Goal: Information Seeking & Learning: Check status

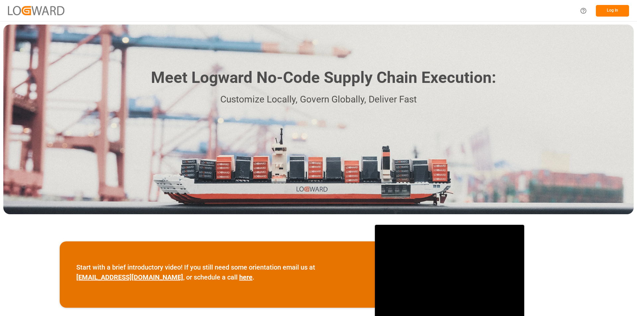
click at [316, 11] on button "Log In" at bounding box center [612, 11] width 33 height 12
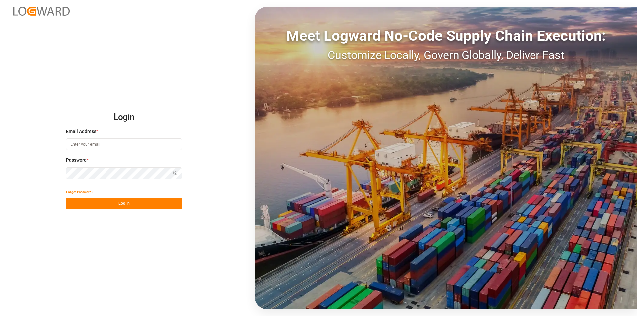
type input "agnes.stafiniak@jamindustries.com"
click at [134, 143] on button "Log In" at bounding box center [124, 204] width 116 height 12
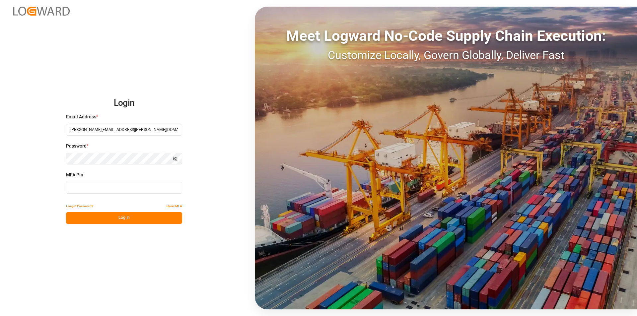
click at [99, 143] on input at bounding box center [124, 188] width 116 height 12
type input "846732"
click at [109, 143] on button "Log In" at bounding box center [124, 218] width 116 height 12
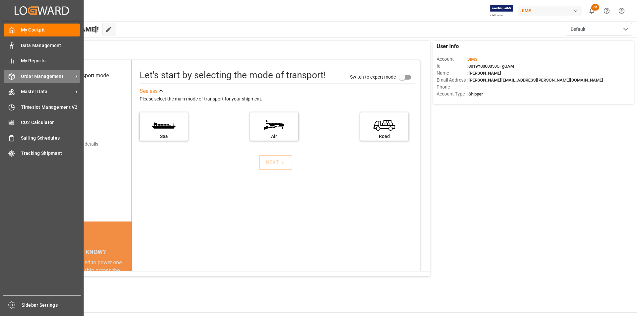
click at [49, 74] on span "Order Management" at bounding box center [47, 76] width 52 height 7
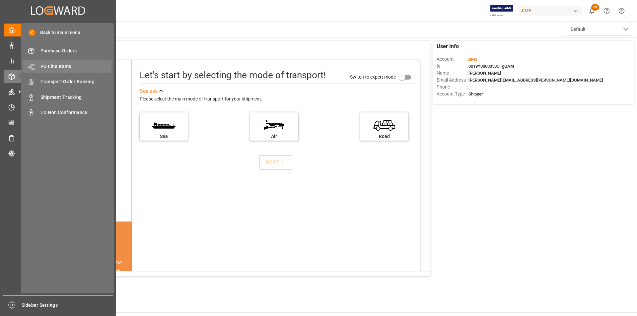
click at [83, 69] on span "PO Line Items" at bounding box center [75, 66] width 71 height 7
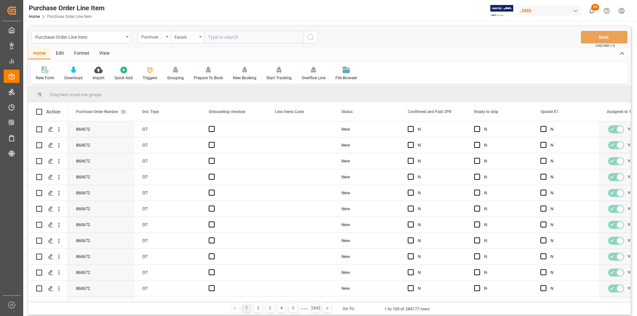
click at [121, 114] on span at bounding box center [123, 112] width 6 height 6
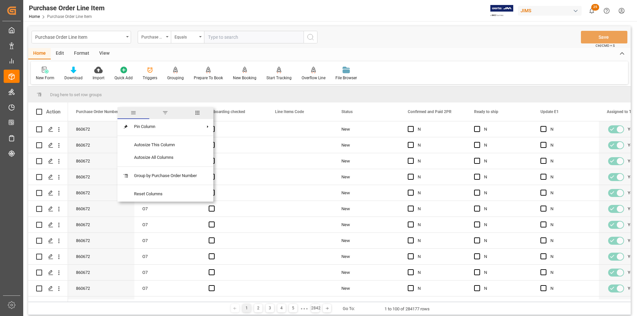
click at [199, 112] on span "columns" at bounding box center [198, 113] width 6 height 6
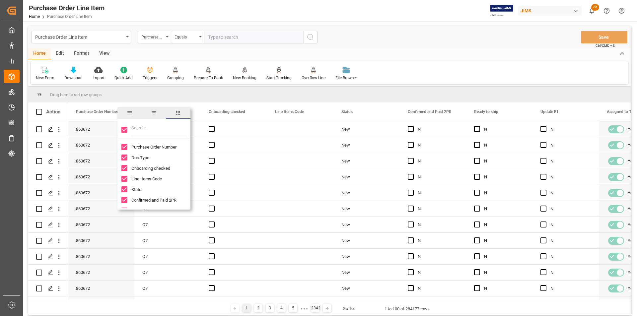
click at [125, 127] on input "Toggle Select All Columns" at bounding box center [124, 130] width 6 height 6
checkbox input "false"
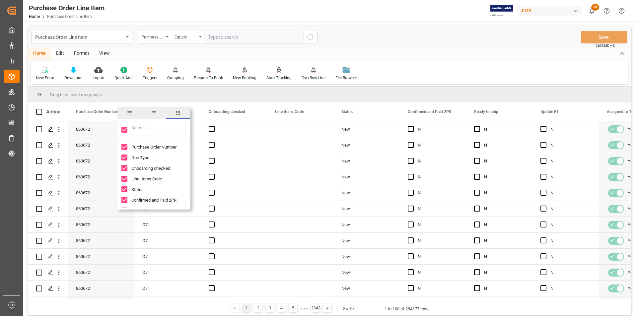
checkbox input "false"
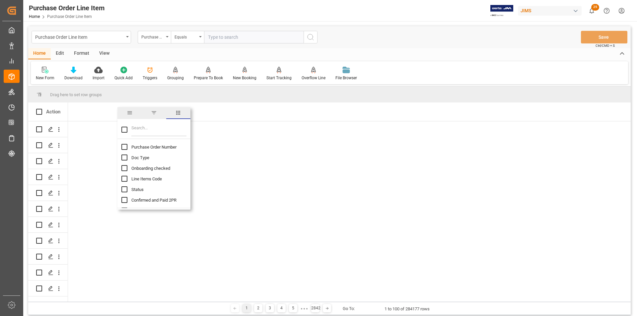
click at [125, 143] on input "Purchase Order Number column toggle visibility (hidden)" at bounding box center [124, 147] width 6 height 6
checkbox input "true"
checkbox input "false"
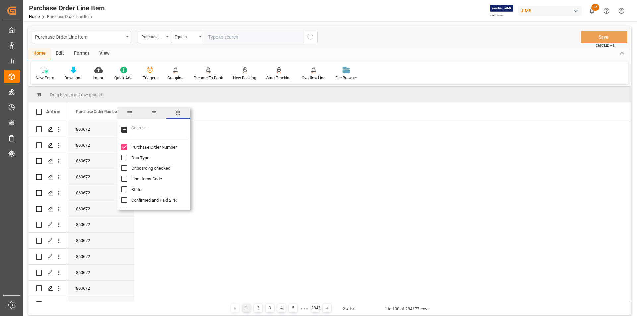
click at [127, 143] on input "Doc Type column toggle visibility (hidden)" at bounding box center [124, 158] width 6 height 6
checkbox input "true"
click at [147, 131] on input "Filter Columns Input" at bounding box center [158, 129] width 55 height 13
type input "qu"
click at [124, 143] on input "Quantity (by the supplier) column toggle visibility (hidden)" at bounding box center [124, 168] width 6 height 6
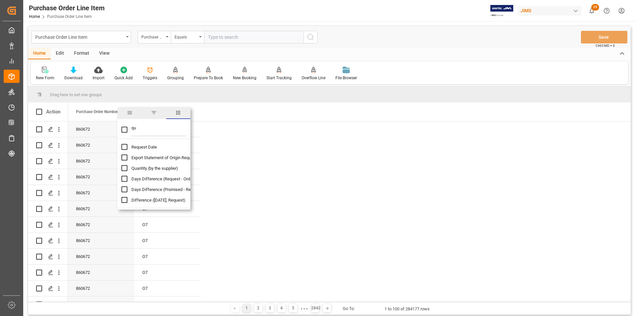
checkbox input "true"
checkbox input "false"
drag, startPoint x: 139, startPoint y: 129, endPoint x: 129, endPoint y: 129, distance: 10.6
click at [128, 128] on div "qu" at bounding box center [154, 129] width 73 height 19
type input "for"
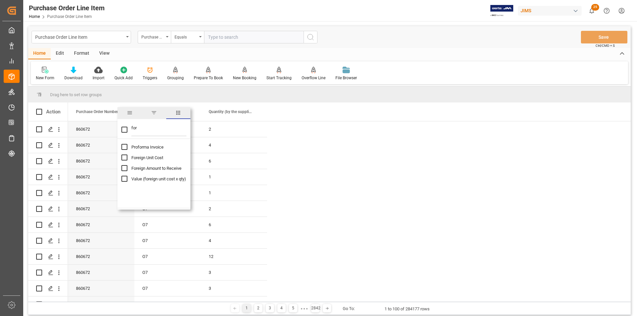
click at [124, 143] on input "Foreign Unit Cost column toggle visibility (hidden)" at bounding box center [124, 158] width 6 height 6
checkbox input "true"
checkbox input "false"
drag, startPoint x: 146, startPoint y: 129, endPoint x: 128, endPoint y: 127, distance: 17.4
click at [128, 127] on div "for" at bounding box center [154, 129] width 73 height 19
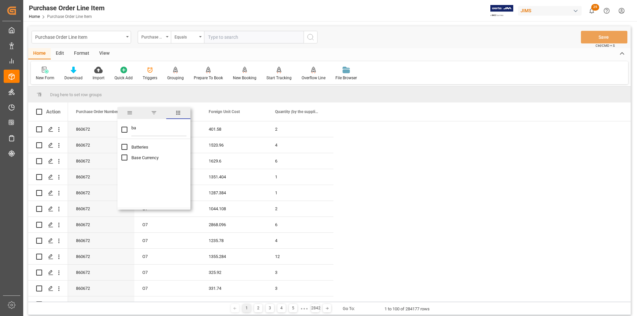
type input "ba"
click at [125, 143] on input "Base Currency column toggle visibility (hidden)" at bounding box center [124, 158] width 6 height 6
checkbox input "true"
checkbox input "false"
drag, startPoint x: 144, startPoint y: 131, endPoint x: 129, endPoint y: 131, distance: 15.6
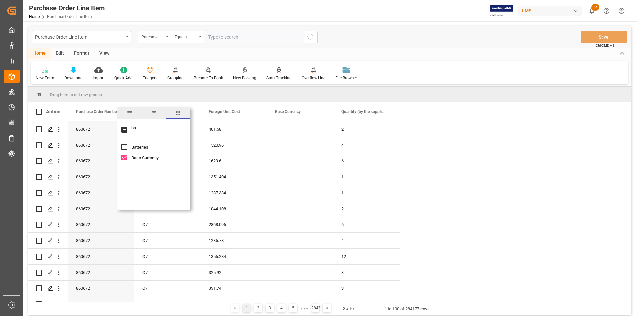
click at [129, 131] on div "ba" at bounding box center [154, 129] width 73 height 19
type input "uni"
click at [124, 143] on input "Unit Cost column toggle visibility (hidden)" at bounding box center [124, 168] width 6 height 6
checkbox input "true"
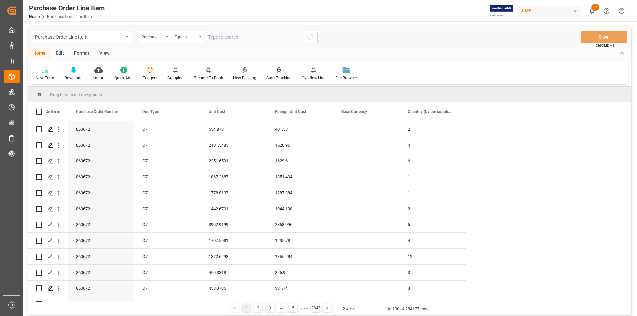
click at [316, 74] on div "New Form Download Import Quick Add Triggers Grouping Grouping Tooltip Prepare T…" at bounding box center [330, 72] width 598 height 23
click at [316, 111] on span at bounding box center [389, 112] width 6 height 6
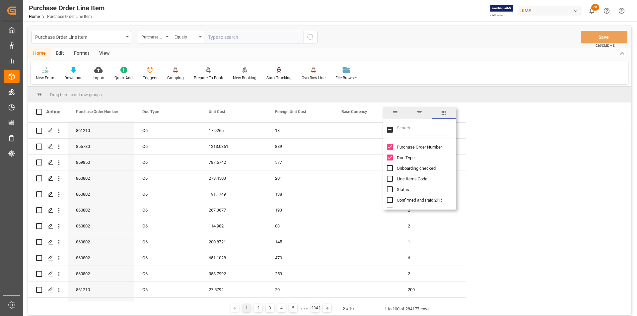
click at [316, 129] on input "Filter Columns Input" at bounding box center [424, 129] width 55 height 13
type input "bas"
checkbox input "true"
type input "b"
checkbox input "false"
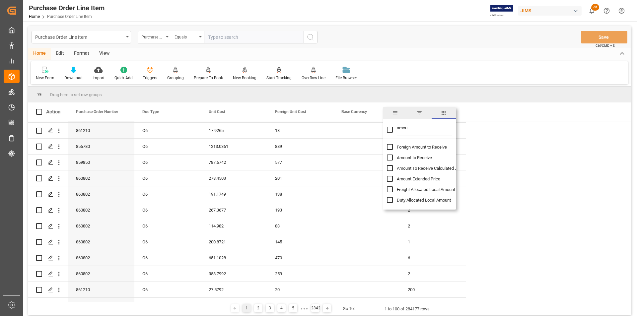
type input "amou"
click at [316, 143] on input "Amount to Receive column toggle visibility (hidden)" at bounding box center [390, 158] width 6 height 6
checkbox input "true"
checkbox input "false"
click at [316, 143] on input "Foreign Amount to Receive column toggle visibility (hidden)" at bounding box center [390, 147] width 6 height 6
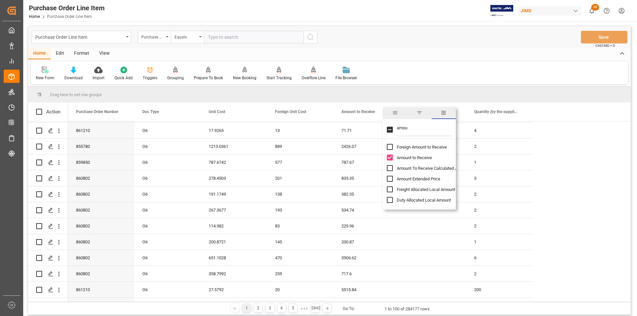
checkbox input "true"
click at [316, 94] on div "Drag here to set row groups" at bounding box center [329, 95] width 603 height 16
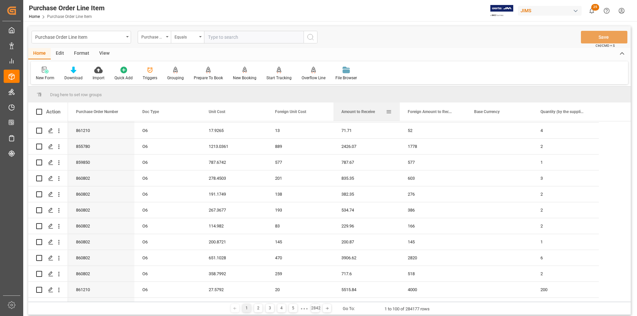
drag, startPoint x: 430, startPoint y: 108, endPoint x: 356, endPoint y: 109, distance: 74.4
click at [316, 109] on div "Amount to Receive" at bounding box center [364, 112] width 44 height 19
drag, startPoint x: 291, startPoint y: 110, endPoint x: 375, endPoint y: 116, distance: 84.9
click at [316, 116] on div "Foreign Unit Cost" at bounding box center [364, 112] width 44 height 19
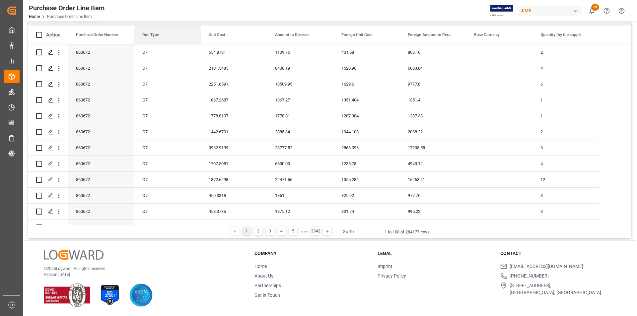
drag, startPoint x: 152, startPoint y: 33, endPoint x: 154, endPoint y: 20, distance: 13.0
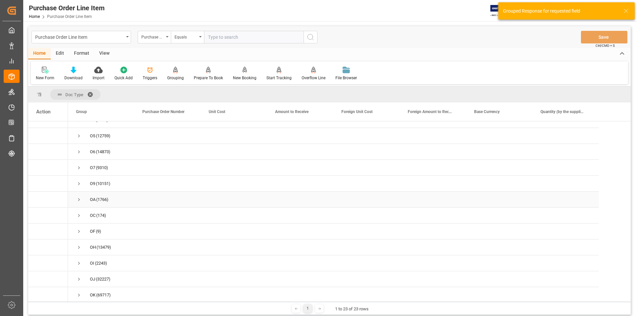
scroll to position [100, 0]
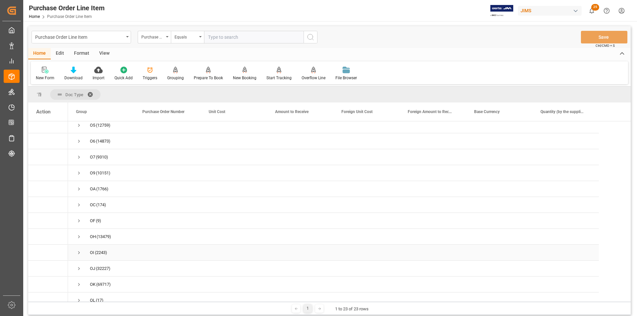
click at [80, 143] on span "Press SPACE to select this row." at bounding box center [79, 253] width 6 height 6
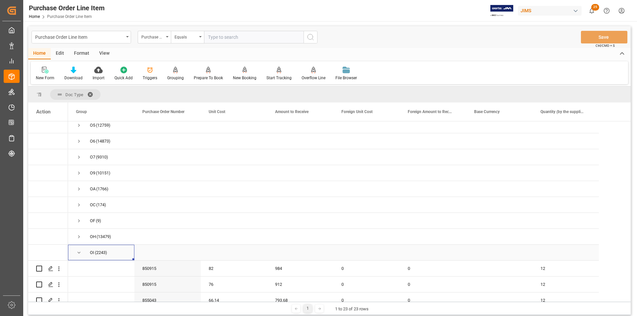
click at [79, 143] on span "Press SPACE to select this row." at bounding box center [79, 253] width 6 height 6
click at [80, 143] on span "Press SPACE to select this row." at bounding box center [79, 269] width 6 height 6
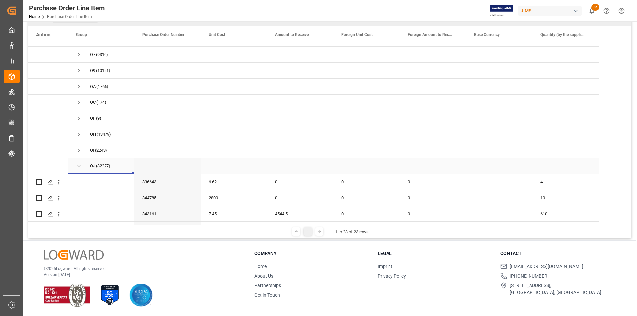
scroll to position [133, 0]
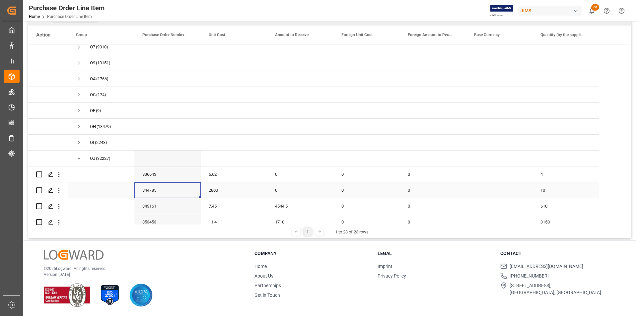
click at [153, 143] on div "844785" at bounding box center [167, 191] width 66 height 16
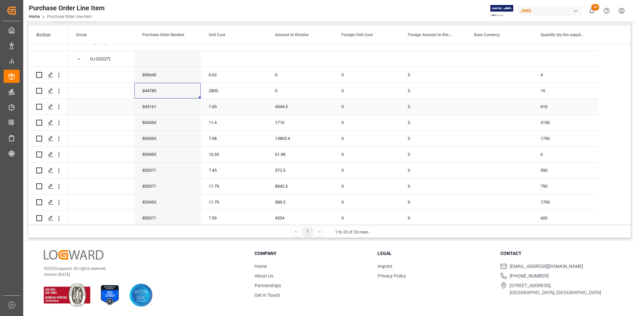
scroll to position [0, 0]
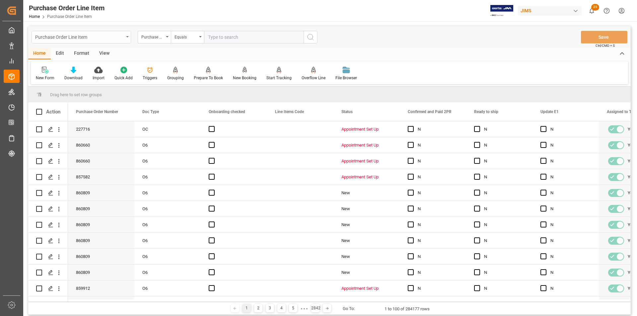
click at [117, 36] on div "Purchase Order Line Item" at bounding box center [79, 37] width 89 height 8
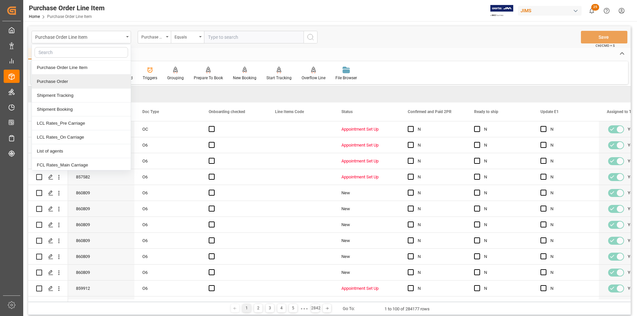
click at [99, 80] on div "Purchase Order" at bounding box center [81, 82] width 99 height 14
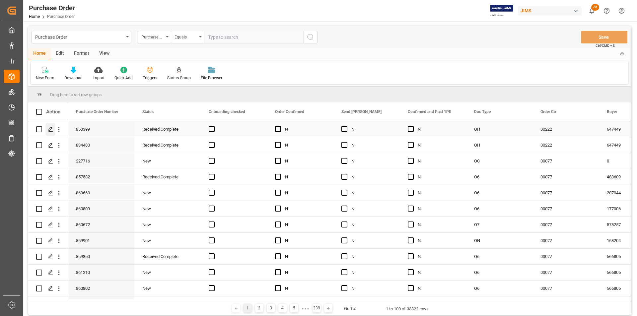
click at [50, 129] on icon "Press SPACE to select this row." at bounding box center [50, 129] width 5 height 5
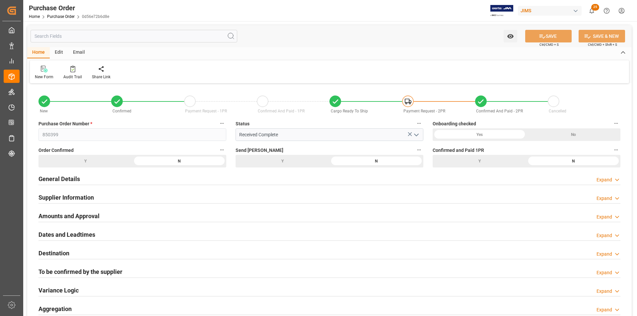
click at [120, 37] on input "text" at bounding box center [134, 36] width 207 height 13
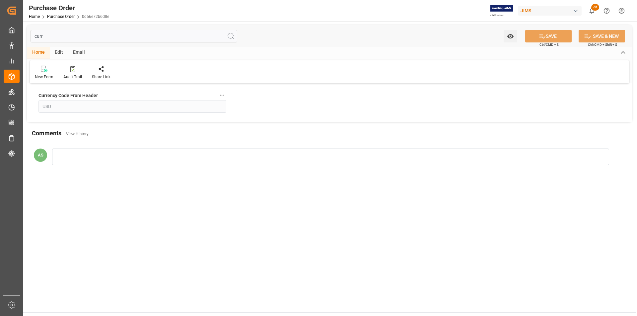
type input "curr"
drag, startPoint x: 103, startPoint y: 97, endPoint x: 34, endPoint y: 94, distance: 68.5
click at [35, 94] on div "Currency Code From Header USD" at bounding box center [132, 102] width 197 height 27
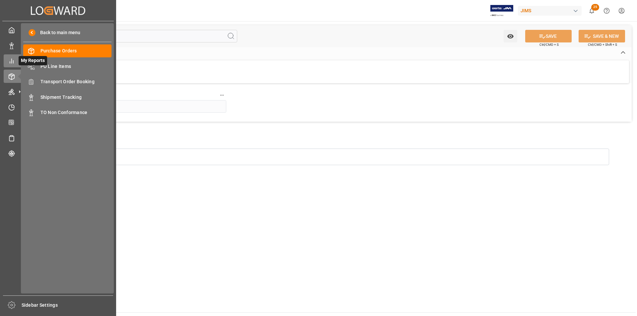
click at [10, 62] on line at bounding box center [10, 63] width 0 height 2
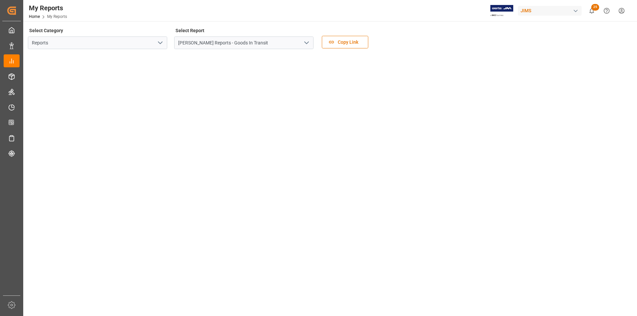
click at [161, 43] on polyline "open menu" at bounding box center [160, 43] width 4 height 2
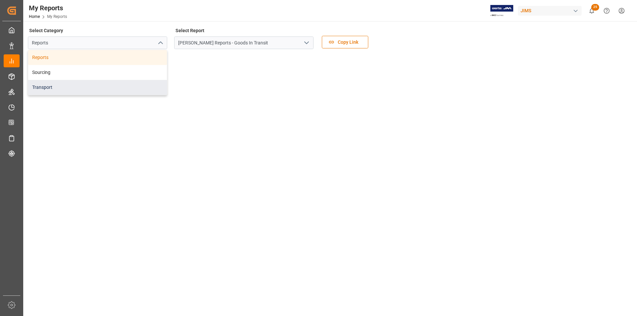
click at [145, 83] on div "Transport" at bounding box center [97, 87] width 139 height 15
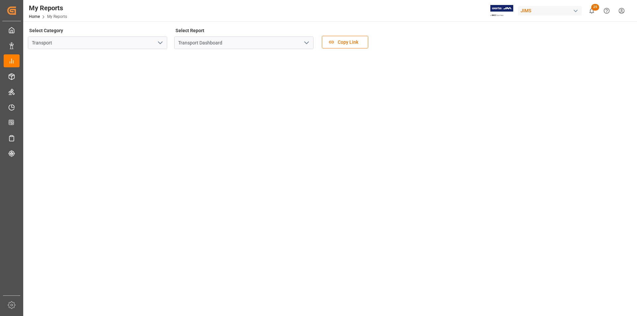
click at [162, 42] on polyline "open menu" at bounding box center [160, 43] width 4 height 2
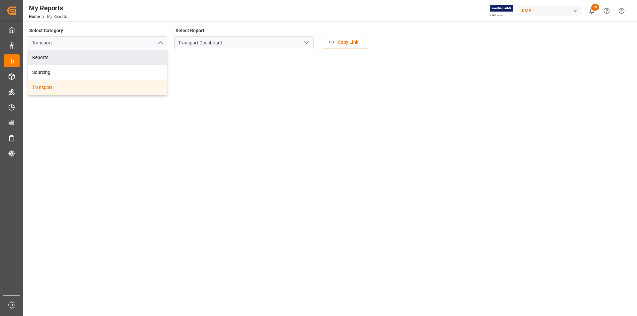
click at [424, 44] on div "Select Category Transport Reports Sourcing Transport Select Report Transport Da…" at bounding box center [329, 40] width 603 height 28
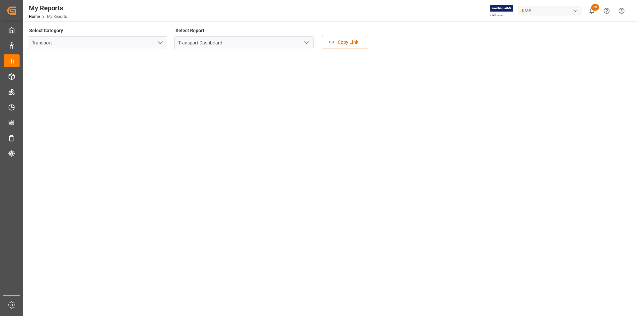
click at [558, 267] on tableau-viz at bounding box center [330, 311] width 602 height 515
click at [542, 181] on tableau-viz at bounding box center [330, 311] width 602 height 515
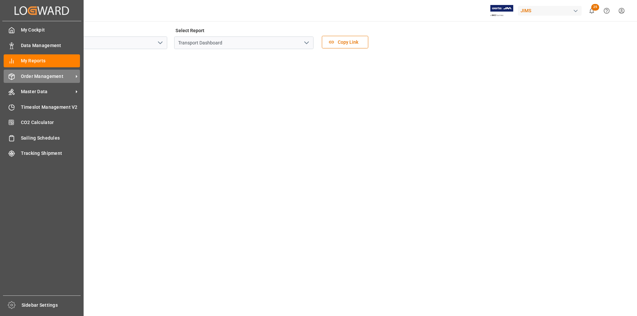
click at [36, 73] on span "Order Management" at bounding box center [47, 76] width 52 height 7
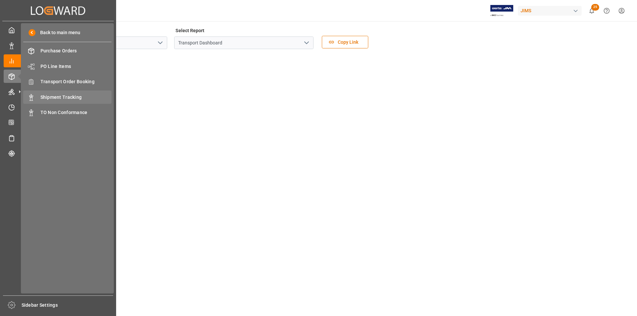
click at [80, 95] on span "Shipment Tracking" at bounding box center [75, 97] width 71 height 7
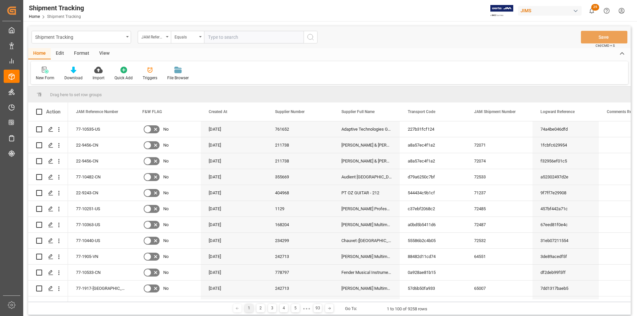
click at [56, 55] on div "Edit" at bounding box center [60, 53] width 18 height 11
click at [148, 70] on icon at bounding box center [146, 70] width 9 height 7
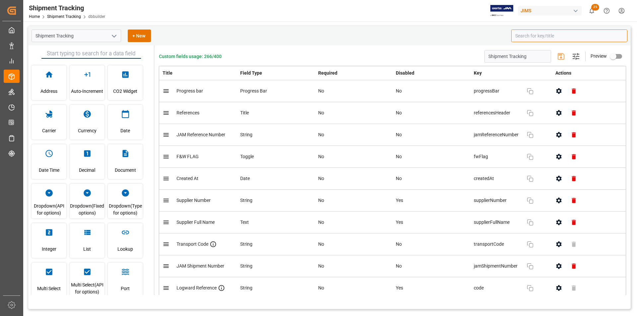
click at [529, 35] on input at bounding box center [570, 36] width 116 height 13
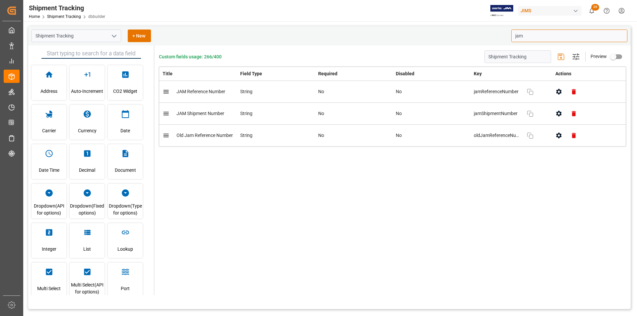
type input "jam"
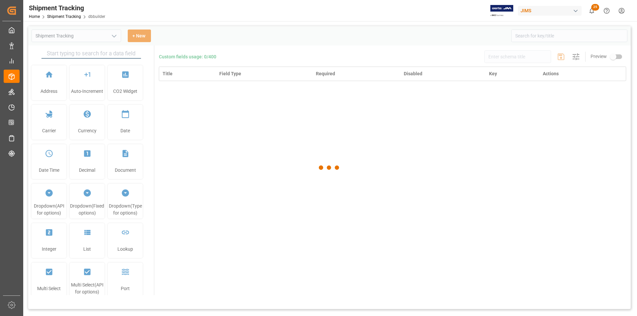
type input "Shipment Tracking"
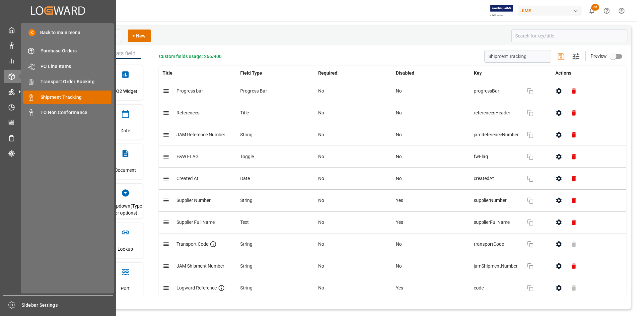
click at [67, 98] on span "Shipment Tracking" at bounding box center [75, 97] width 71 height 7
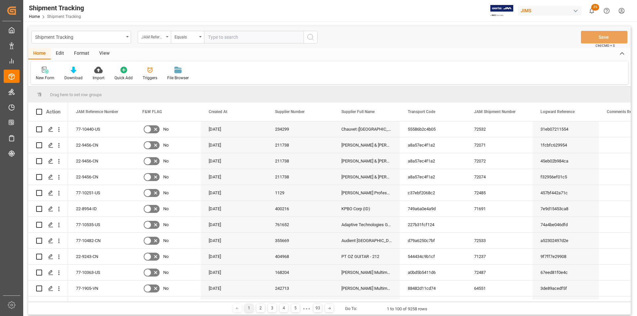
click at [160, 40] on div "JAM Reference Number" at bounding box center [154, 37] width 33 height 13
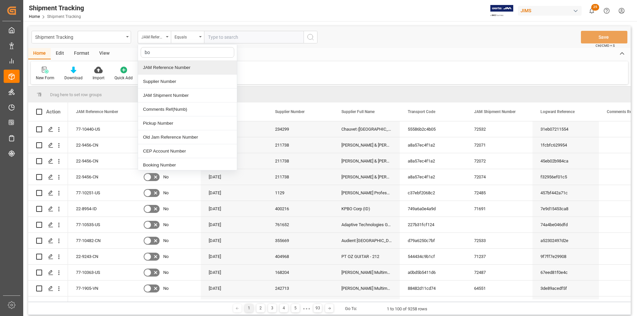
type input "boo"
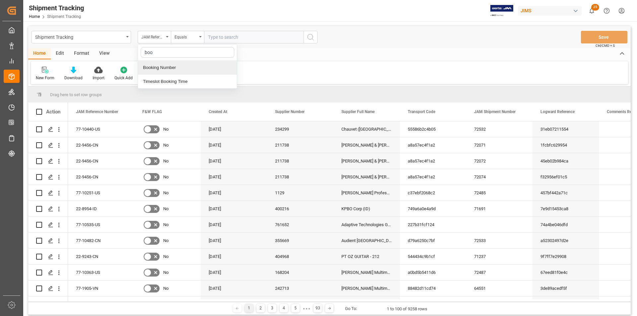
click at [164, 65] on div "Booking Number" at bounding box center [187, 68] width 99 height 14
click at [242, 36] on input "text" at bounding box center [254, 37] width 100 height 13
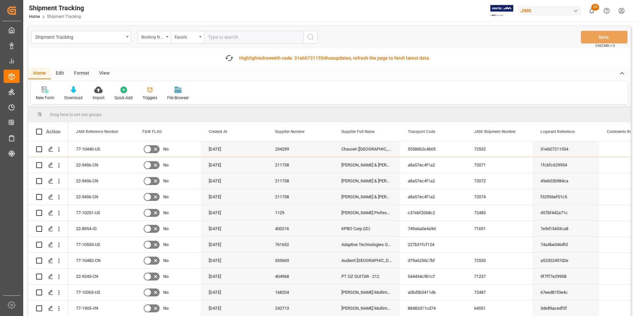
paste input "13621236"
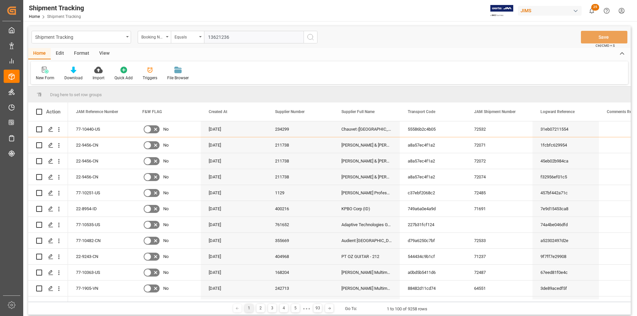
type input "13621236"
click at [312, 35] on icon "search button" at bounding box center [311, 37] width 8 height 8
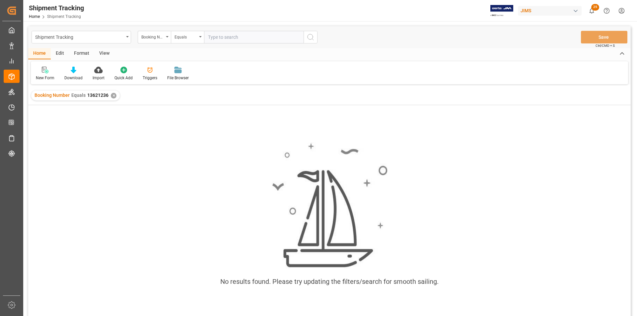
click at [113, 95] on div "✕" at bounding box center [114, 96] width 6 height 6
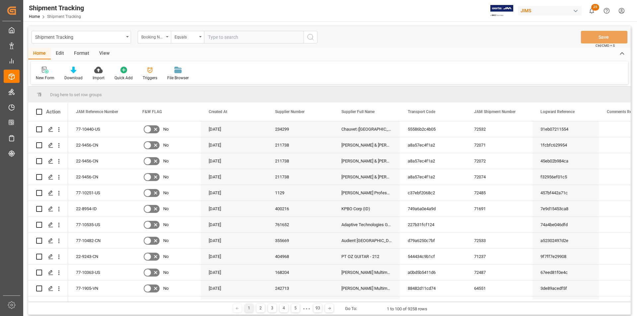
click at [156, 36] on div "Booking Number" at bounding box center [152, 37] width 23 height 8
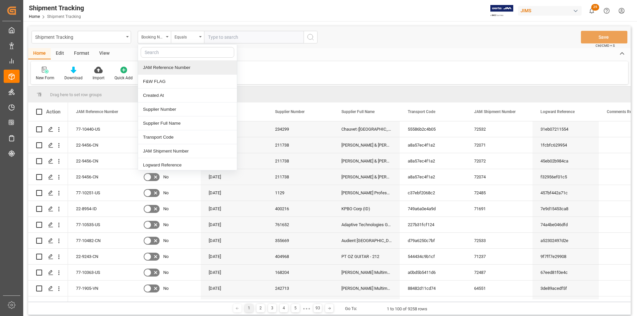
click at [158, 70] on div "JAM Reference Number" at bounding box center [187, 68] width 99 height 14
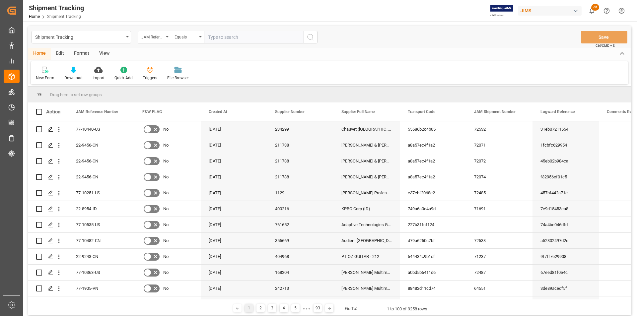
click at [229, 40] on input "text" at bounding box center [254, 37] width 100 height 13
paste input "77-9057-CN"
type input "77-9057-CN"
click at [311, 40] on icon "search button" at bounding box center [311, 37] width 8 height 8
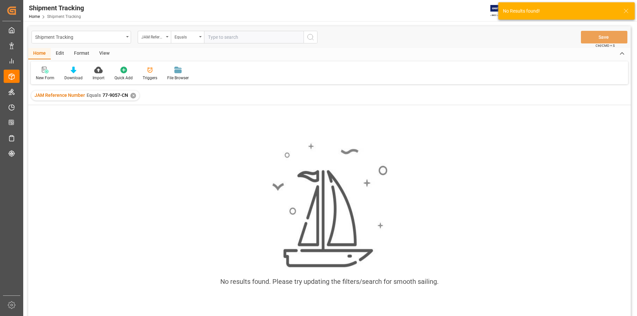
click at [205, 40] on input "text" at bounding box center [254, 37] width 100 height 13
click at [133, 94] on div "✕" at bounding box center [133, 96] width 6 height 6
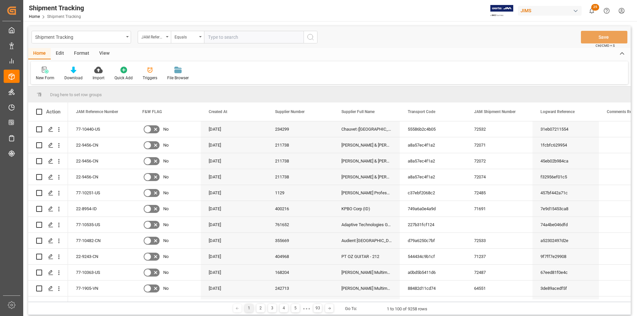
click at [236, 39] on input "text" at bounding box center [254, 37] width 100 height 13
paste input "77-9057-CN"
click at [212, 39] on input "77-9057-CN" at bounding box center [254, 37] width 100 height 13
type input "77-9057-CN"
click at [311, 38] on icon "search button" at bounding box center [311, 37] width 8 height 8
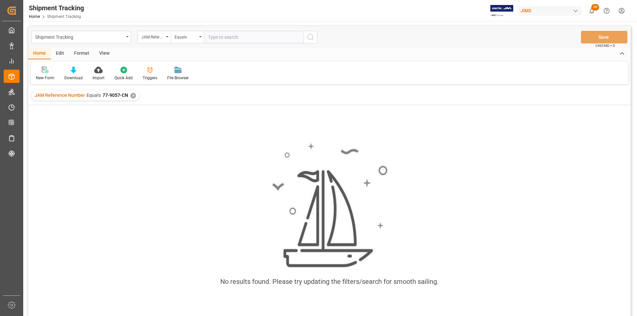
click at [133, 95] on div "✕" at bounding box center [133, 96] width 6 height 6
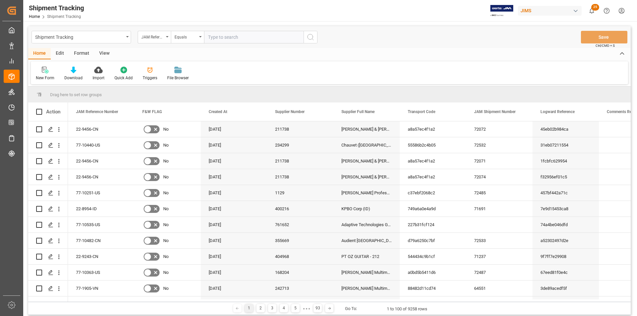
click at [220, 40] on input "text" at bounding box center [254, 37] width 100 height 13
paste input "77-9057-CN"
click at [216, 39] on input "77-9057-CN" at bounding box center [254, 37] width 100 height 13
type input "77-9057-CN"
click at [126, 36] on div "Shipment Tracking" at bounding box center [82, 37] width 100 height 13
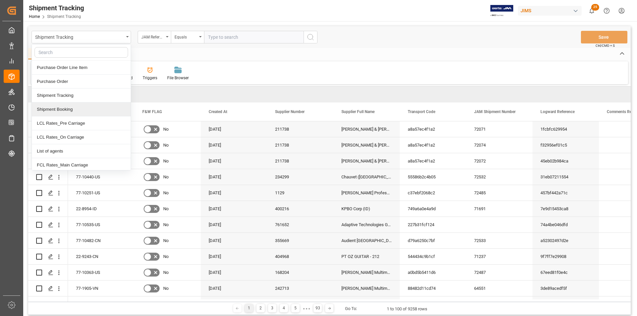
click at [91, 112] on div "Shipment Booking" at bounding box center [81, 110] width 99 height 14
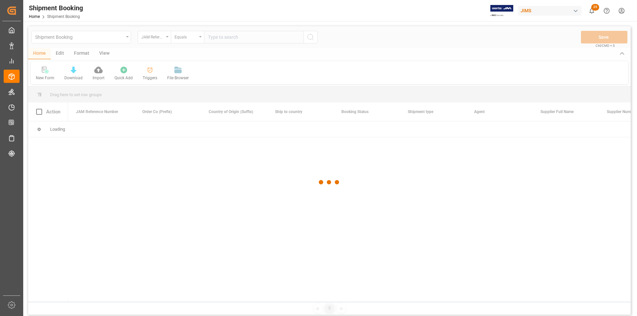
click at [225, 37] on div at bounding box center [329, 182] width 603 height 312
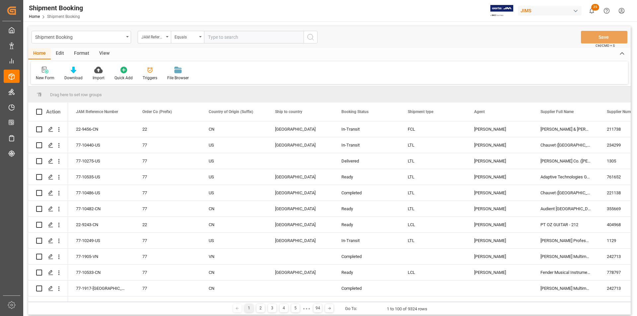
click at [225, 37] on input "text" at bounding box center [254, 37] width 100 height 13
paste input "7-9057-CN"
click at [208, 37] on input "7-9057-CN" at bounding box center [254, 37] width 100 height 13
type input "77-9057-CN"
click at [309, 35] on icon "search button" at bounding box center [311, 37] width 8 height 8
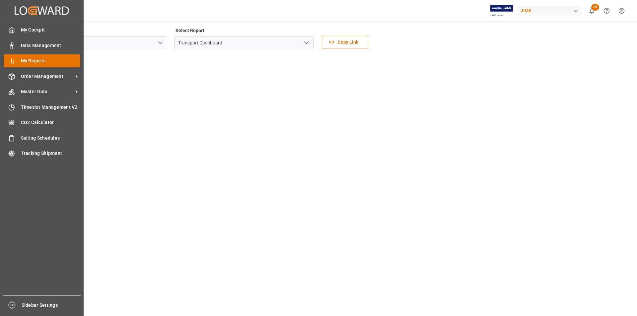
click at [33, 59] on span "My Reports" at bounding box center [50, 60] width 59 height 7
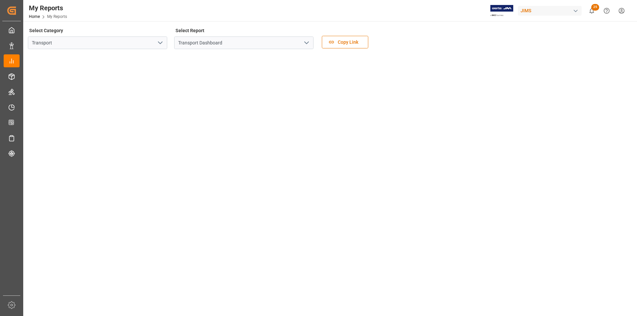
click at [308, 42] on polyline "open menu" at bounding box center [307, 43] width 4 height 2
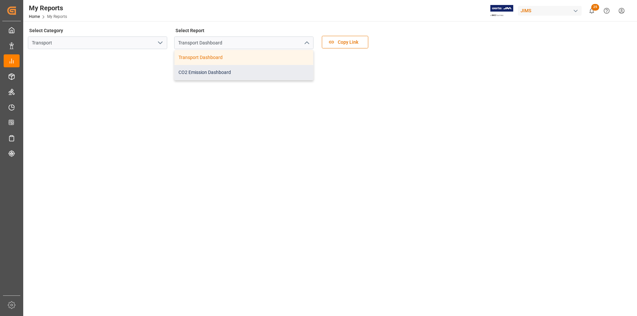
click at [294, 67] on div "CO2 Emission Dashboard" at bounding box center [244, 72] width 139 height 15
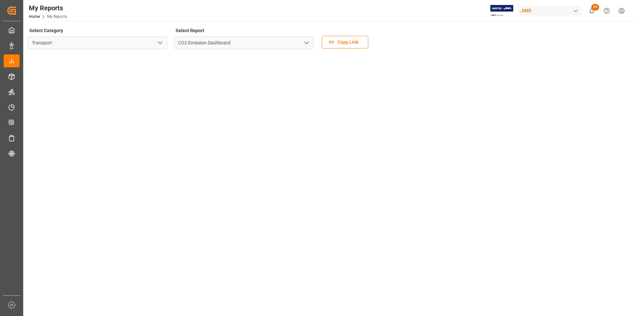
click at [525, 183] on tableau-viz at bounding box center [330, 307] width 602 height 507
click at [228, 43] on input "CO2 Emission Dashboard" at bounding box center [243, 43] width 139 height 13
click at [307, 43] on polyline "open menu" at bounding box center [307, 43] width 4 height 2
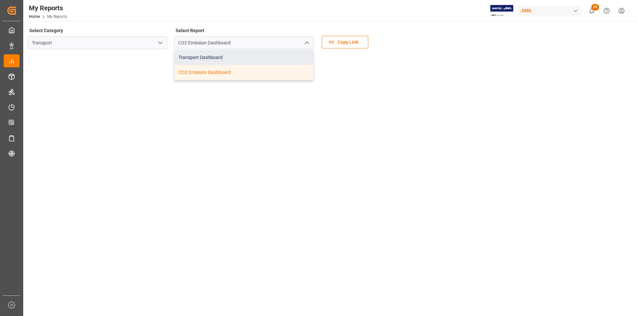
click at [264, 61] on div "Transport Dashboard" at bounding box center [244, 57] width 139 height 15
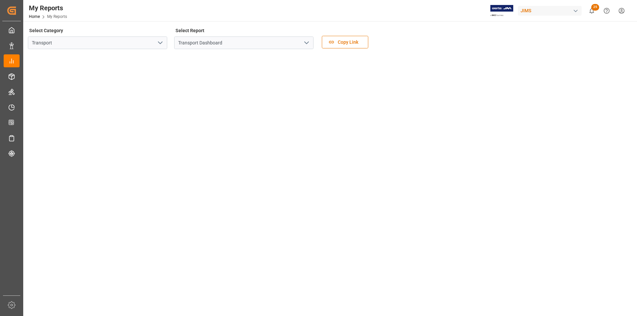
click at [529, 126] on tableau-viz at bounding box center [330, 311] width 602 height 515
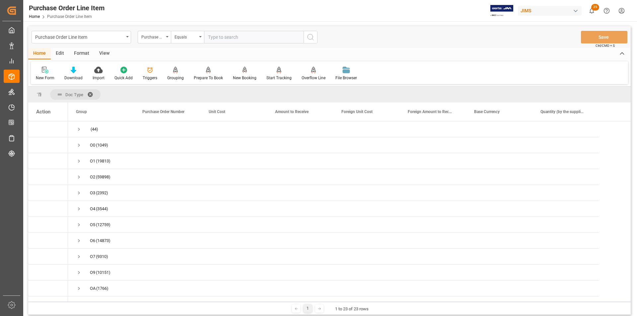
scroll to position [232, 0]
